Goal: Obtain resource: Obtain resource

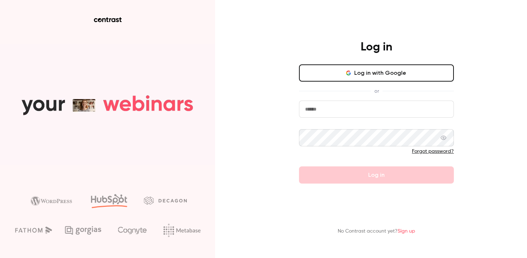
click at [323, 72] on button "Log in with Google" at bounding box center [376, 72] width 155 height 17
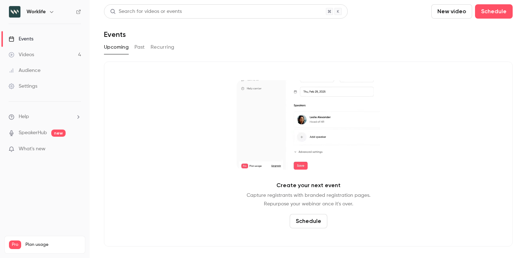
click at [41, 54] on link "Videos 4" at bounding box center [45, 55] width 90 height 16
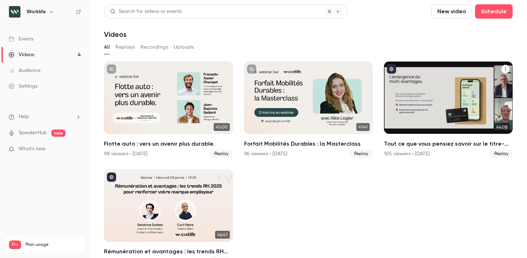
click at [446, 98] on div "Tout ce que vous pensiez savoir sur le titre-restaurant est faux (ou presque) !" at bounding box center [448, 98] width 129 height 72
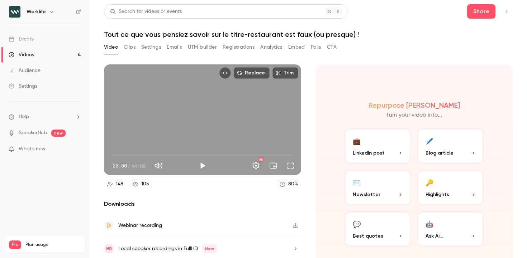
scroll to position [25, 0]
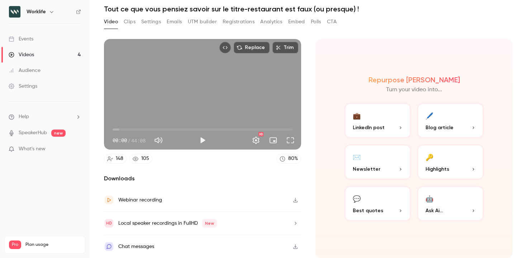
click at [292, 224] on button "button" at bounding box center [295, 223] width 11 height 11
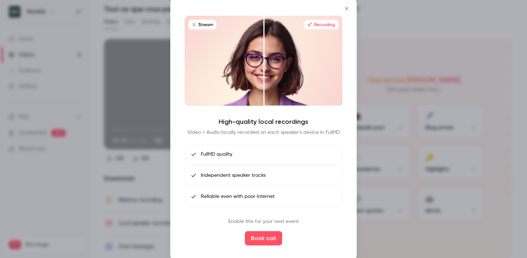
click at [348, 12] on button "Close" at bounding box center [346, 8] width 14 height 14
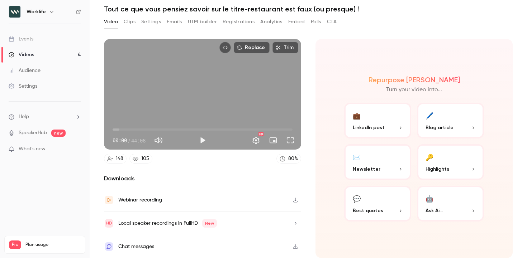
click at [448, 208] on p "Ask Ai..." at bounding box center [450, 211] width 50 height 8
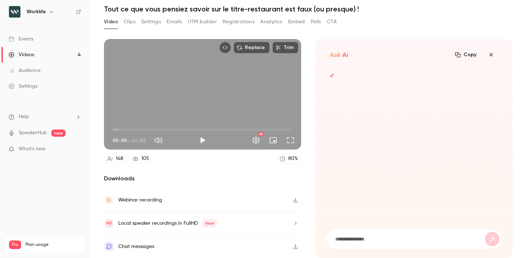
click at [361, 234] on form at bounding box center [414, 239] width 176 height 20
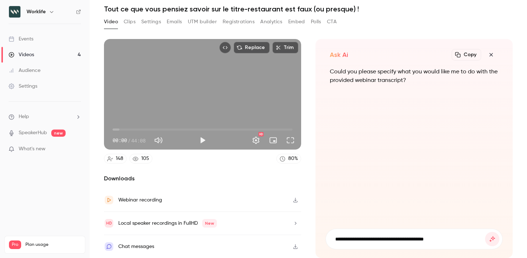
type input "**********"
click at [485, 232] on button "submit" at bounding box center [492, 239] width 14 height 14
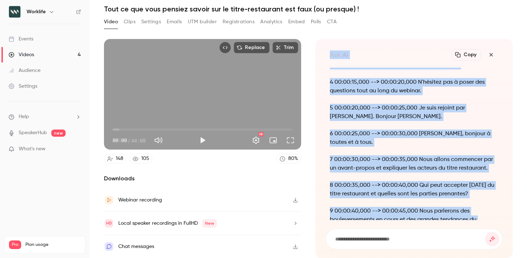
scroll to position [-440, 0]
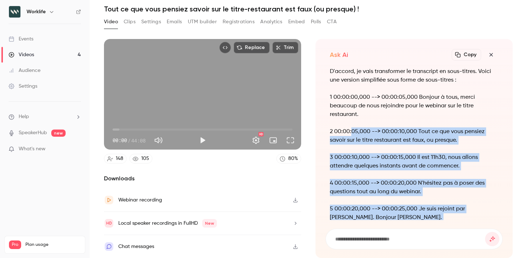
drag, startPoint x: 497, startPoint y: 190, endPoint x: 355, endPoint y: 138, distance: 151.1
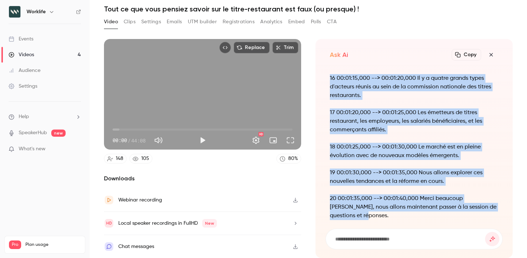
scroll to position [-13, 0]
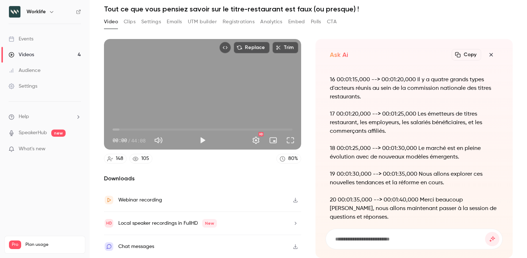
scroll to position [-23, 0]
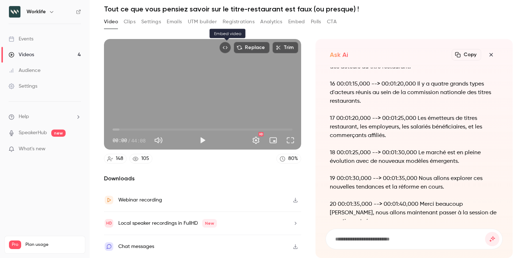
click at [225, 49] on icon "Embed video" at bounding box center [225, 47] width 5 height 5
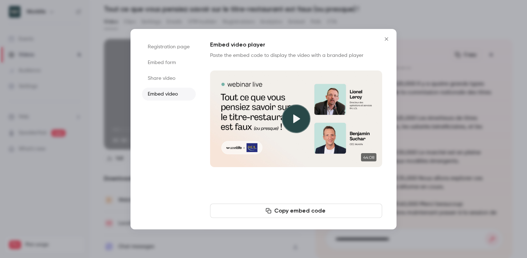
click at [384, 39] on icon "Close" at bounding box center [386, 39] width 9 height 6
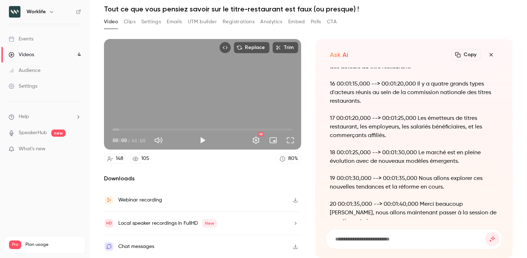
click at [130, 24] on button "Clips" at bounding box center [130, 21] width 12 height 11
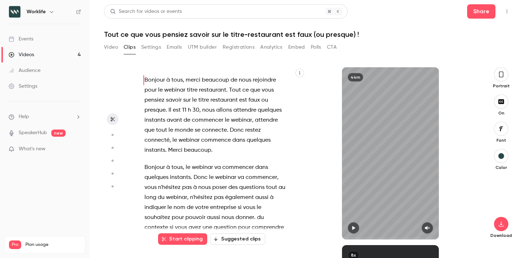
click at [300, 71] on icon "button" at bounding box center [299, 73] width 4 height 4
click at [275, 88] on div "Copy transcript" at bounding box center [270, 89] width 54 height 7
click at [112, 51] on button "Video" at bounding box center [111, 47] width 14 height 11
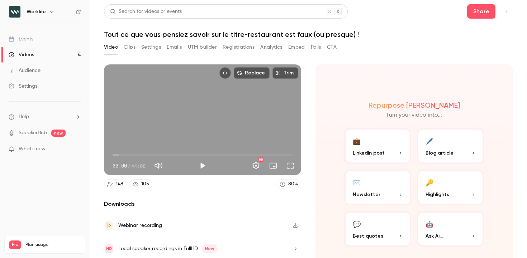
click at [145, 47] on button "Settings" at bounding box center [151, 47] width 20 height 11
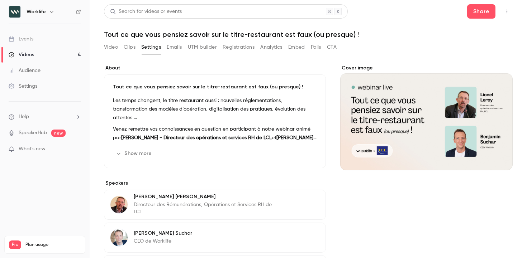
scroll to position [9, 0]
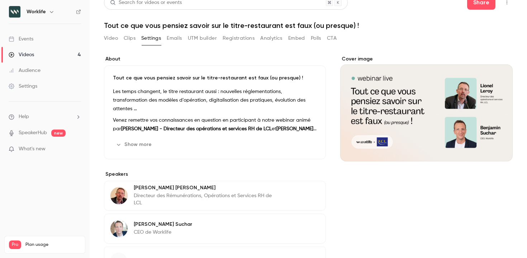
click at [147, 126] on strong "[PERSON_NAME] - Directeur des opérations et services RH de LCL" at bounding box center [196, 128] width 150 height 5
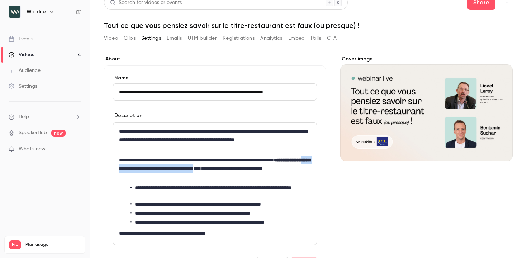
drag, startPoint x: 176, startPoint y: 169, endPoint x: 282, endPoint y: 167, distance: 106.4
click at [282, 167] on strong "**********" at bounding box center [214, 165] width 191 height 14
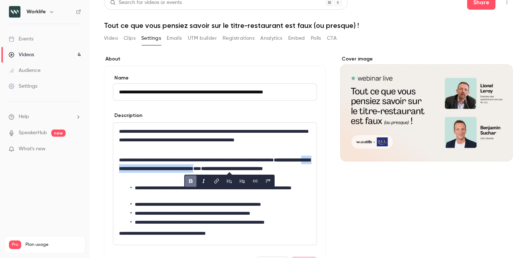
copy strong "**********"
